Goal: Communication & Community: Answer question/provide support

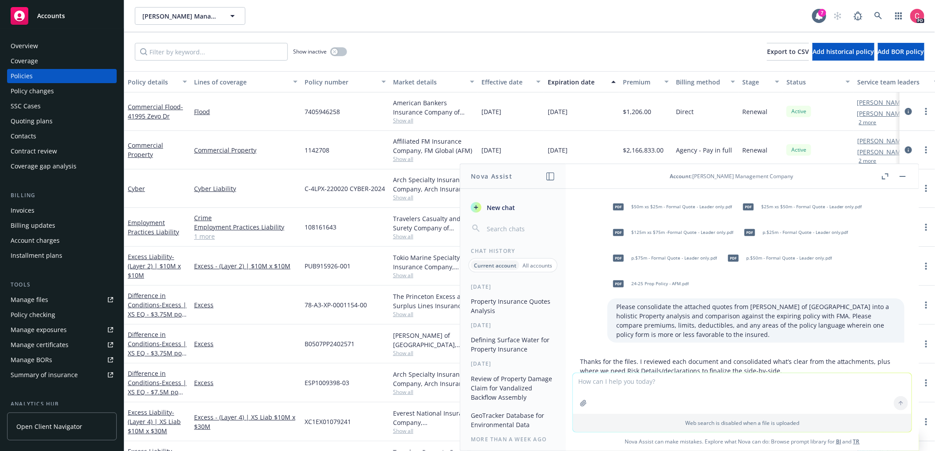
scroll to position [911, 0]
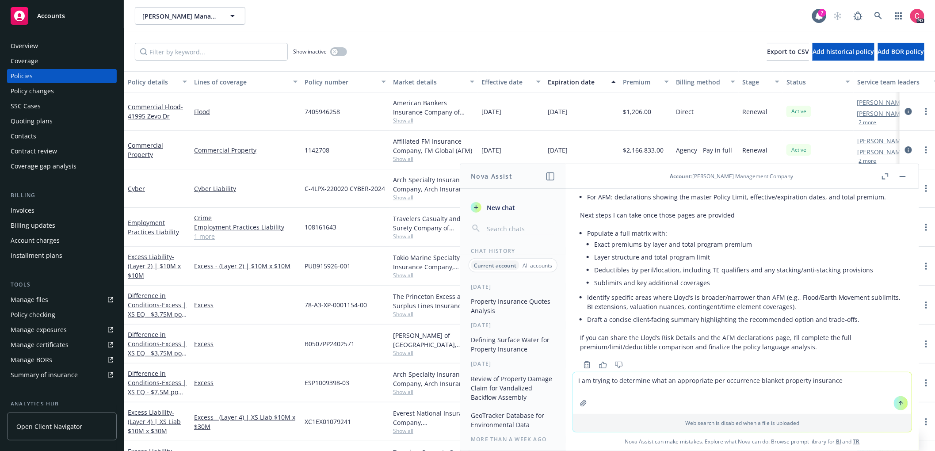
click at [734, 382] on textarea "I am trying to determine what an appropriate per occurrence blanket property in…" at bounding box center [742, 393] width 339 height 42
click at [874, 383] on textarea "I am trying to determine what an appropriate per occurrence blanket property in…" at bounding box center [742, 393] width 339 height 42
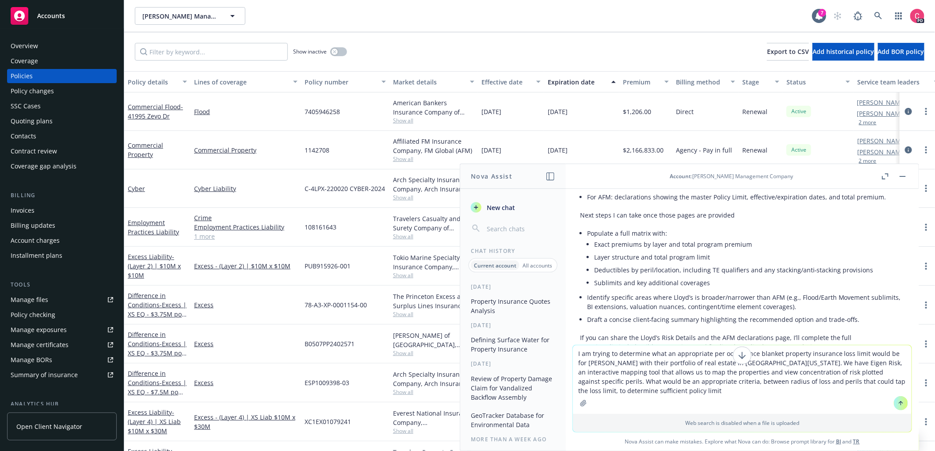
type textarea "I am trying to determine what an appropriate per occurrence blanket property in…"
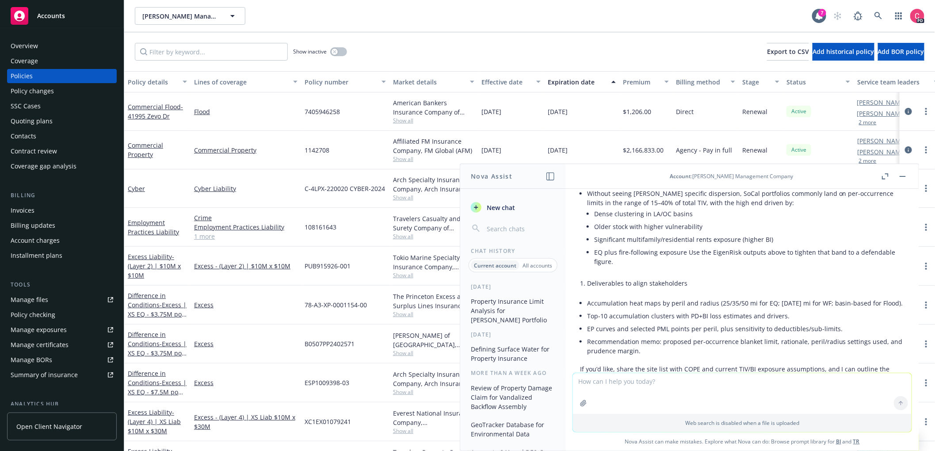
scroll to position [2202, 0]
click at [202, 18] on span "[PERSON_NAME] Management Company" at bounding box center [180, 15] width 77 height 9
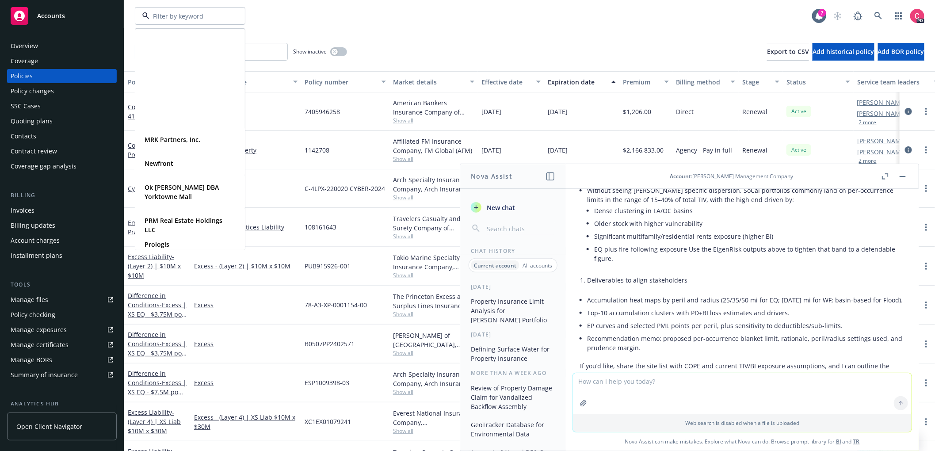
scroll to position [574, 0]
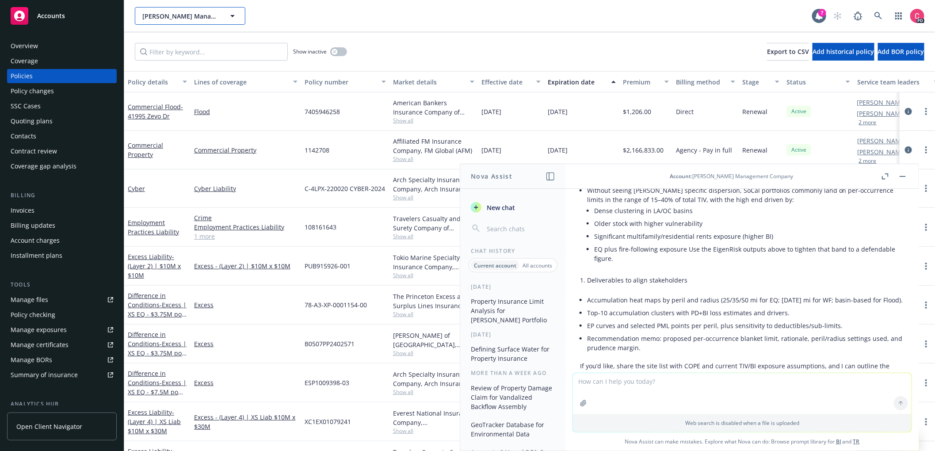
click at [235, 14] on icon "button" at bounding box center [232, 16] width 11 height 11
click at [0, 0] on div at bounding box center [0, 0] width 0 height 0
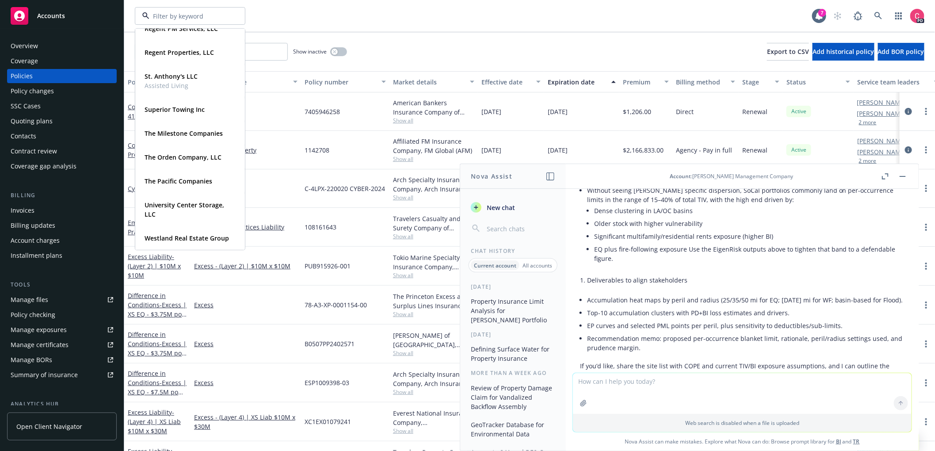
click at [507, 178] on h1 "Nova Assist" at bounding box center [492, 176] width 42 height 9
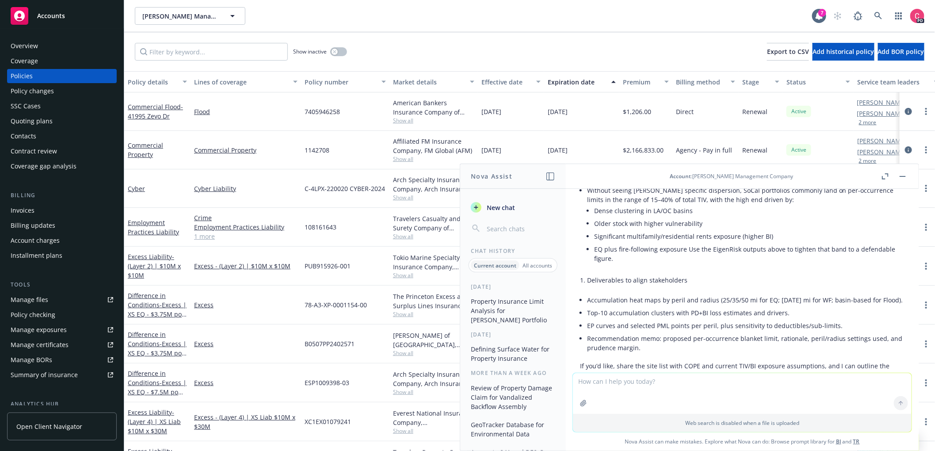
click at [494, 208] on span "New chat" at bounding box center [500, 207] width 30 height 9
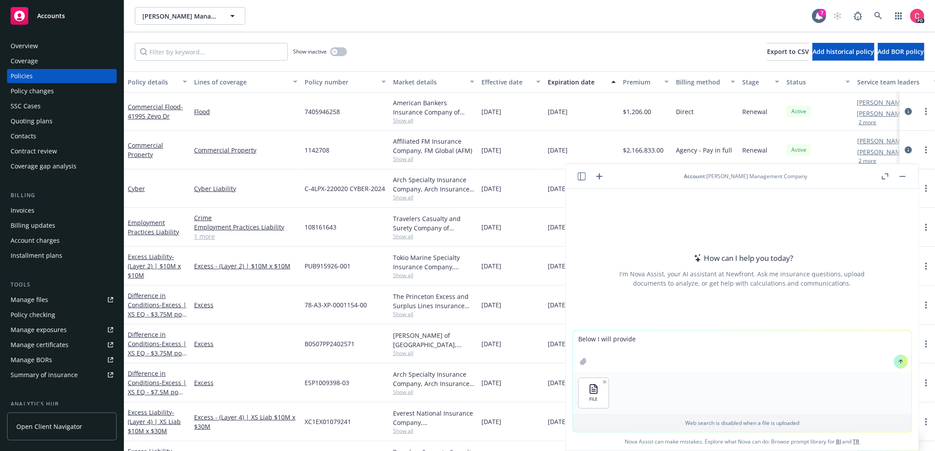
drag, startPoint x: 598, startPoint y: 338, endPoint x: 607, endPoint y: 337, distance: 8.9
click at [598, 338] on textarea "Below I will provide" at bounding box center [742, 352] width 339 height 42
click at [778, 334] on textarea "Below and attached I will provide" at bounding box center [742, 352] width 339 height 42
paste textarea "[URL][DOMAIN_NAME]"
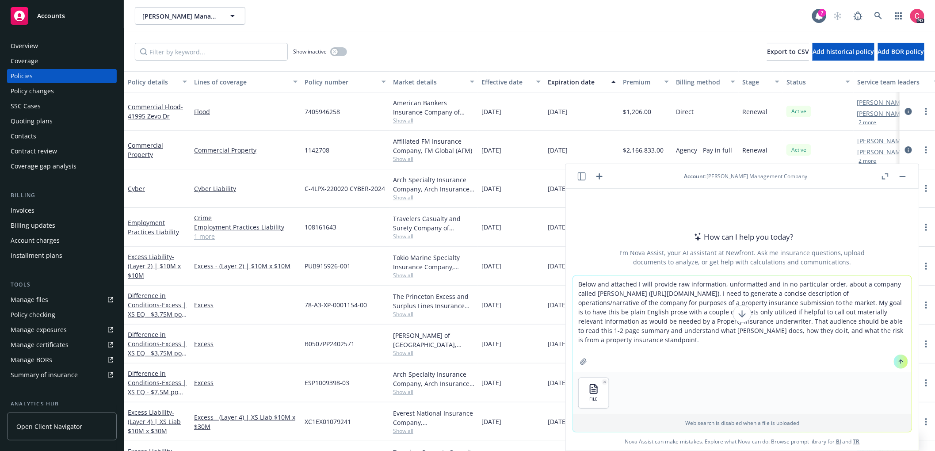
click at [682, 347] on textarea "Below and attached I will provide raw information, unformatted and in no partic…" at bounding box center [742, 324] width 339 height 96
paste textarea "[URL][DOMAIN_NAME]"
paste textarea "Lor ipsumdo, sitam cons adipiscin el seddoei te incidi utlabo etdolor magnaaliq…"
type textarea "Below and attached I will provide raw information, unformatted and in no partic…"
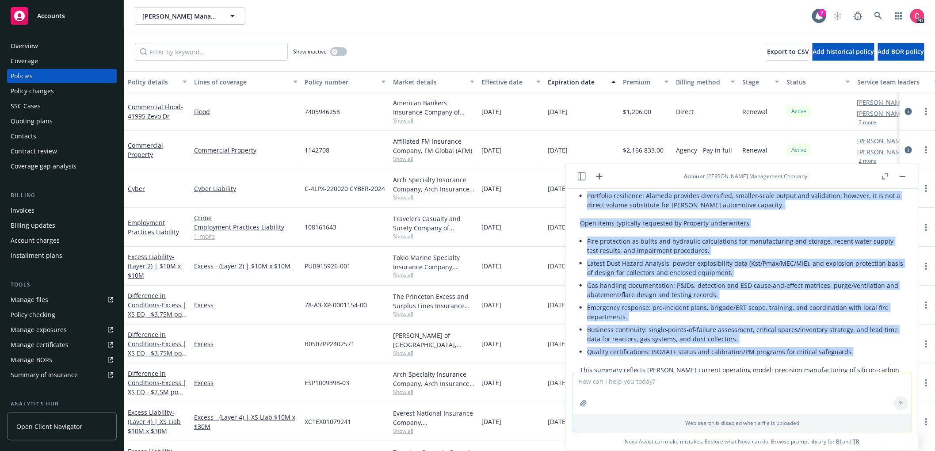
scroll to position [1537, 0]
drag, startPoint x: 579, startPoint y: 244, endPoint x: 872, endPoint y: 341, distance: 309.2
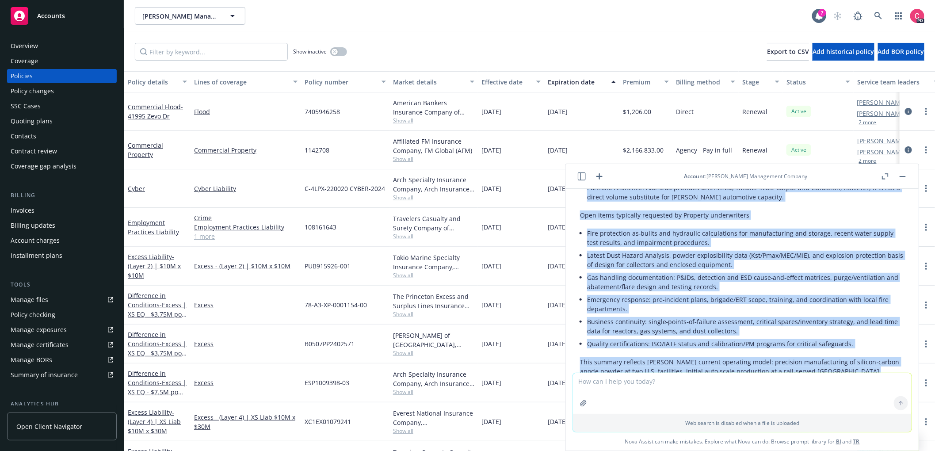
scroll to position [1544, 0]
copy div "Lore ip d sita‑consectetu adipisc elitseddo eiusmod temp incididuntut l etdolor…"
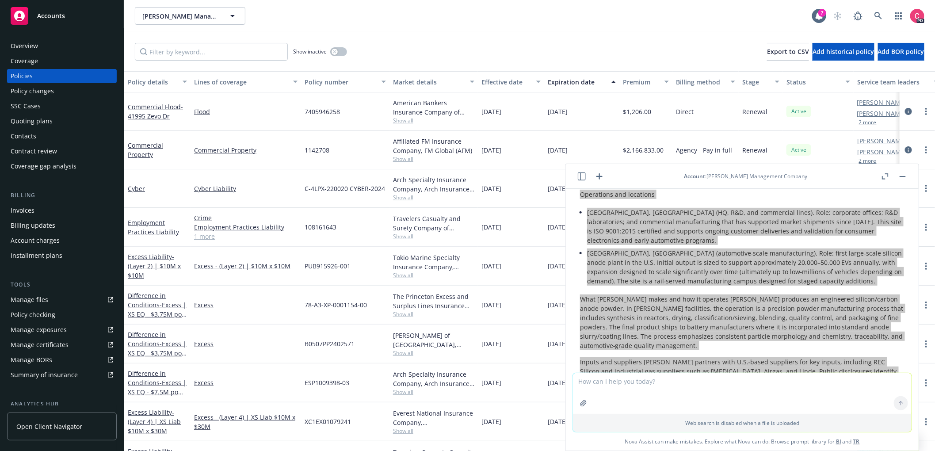
scroll to position [779, 0]
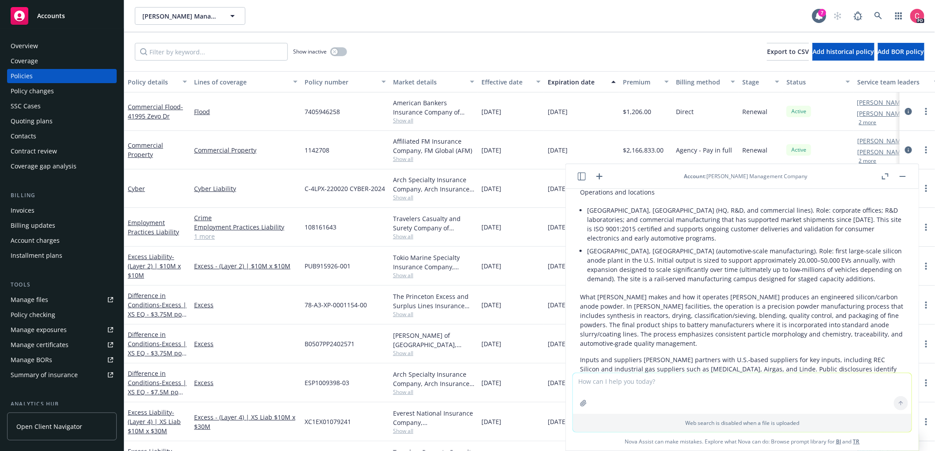
click at [727, 175] on div "Account : [PERSON_NAME] Management Company" at bounding box center [746, 176] width 123 height 8
